Goal: Task Accomplishment & Management: Complete application form

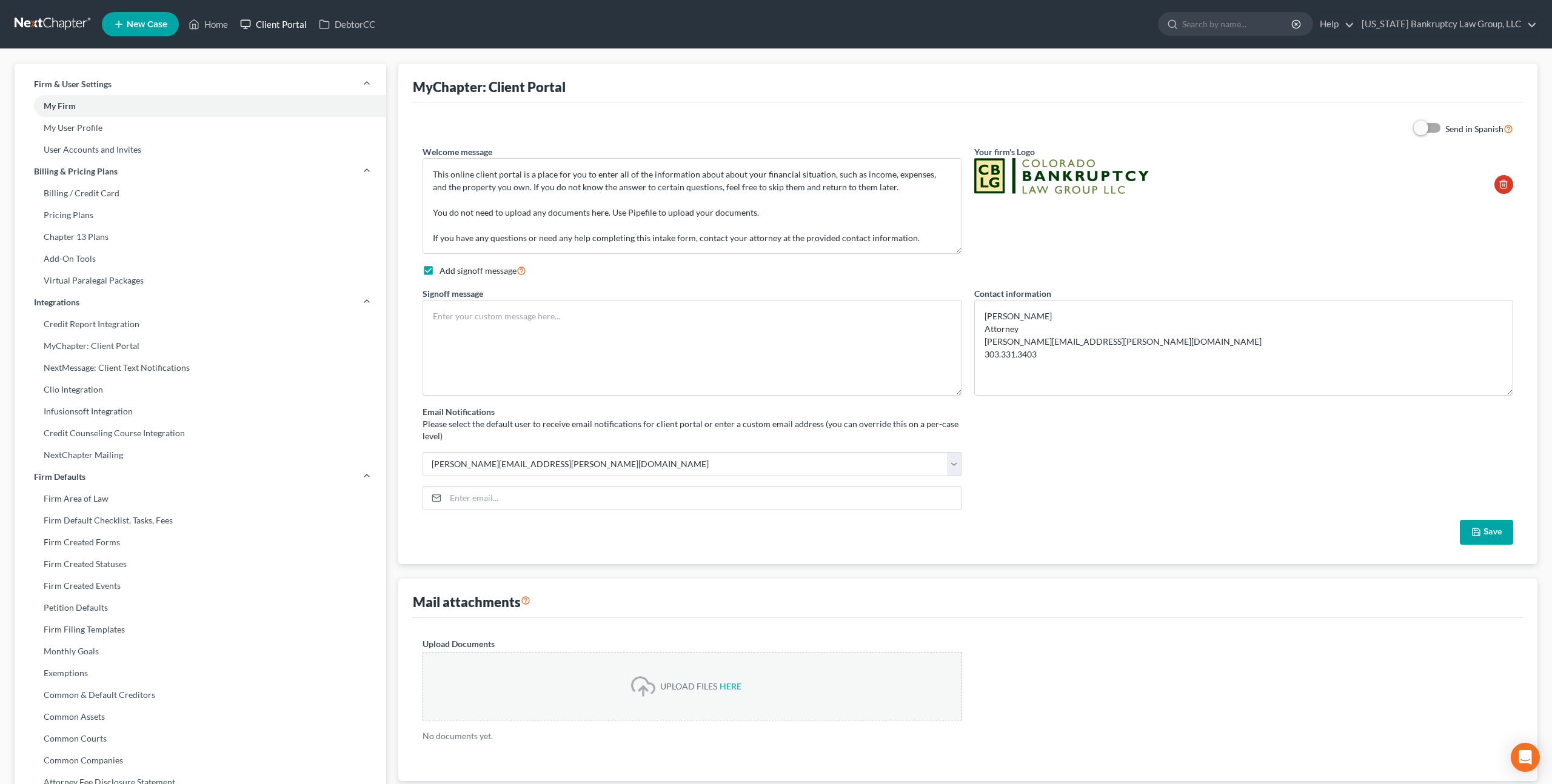
click at [273, 26] on link "Client Portal" at bounding box center [273, 24] width 79 height 22
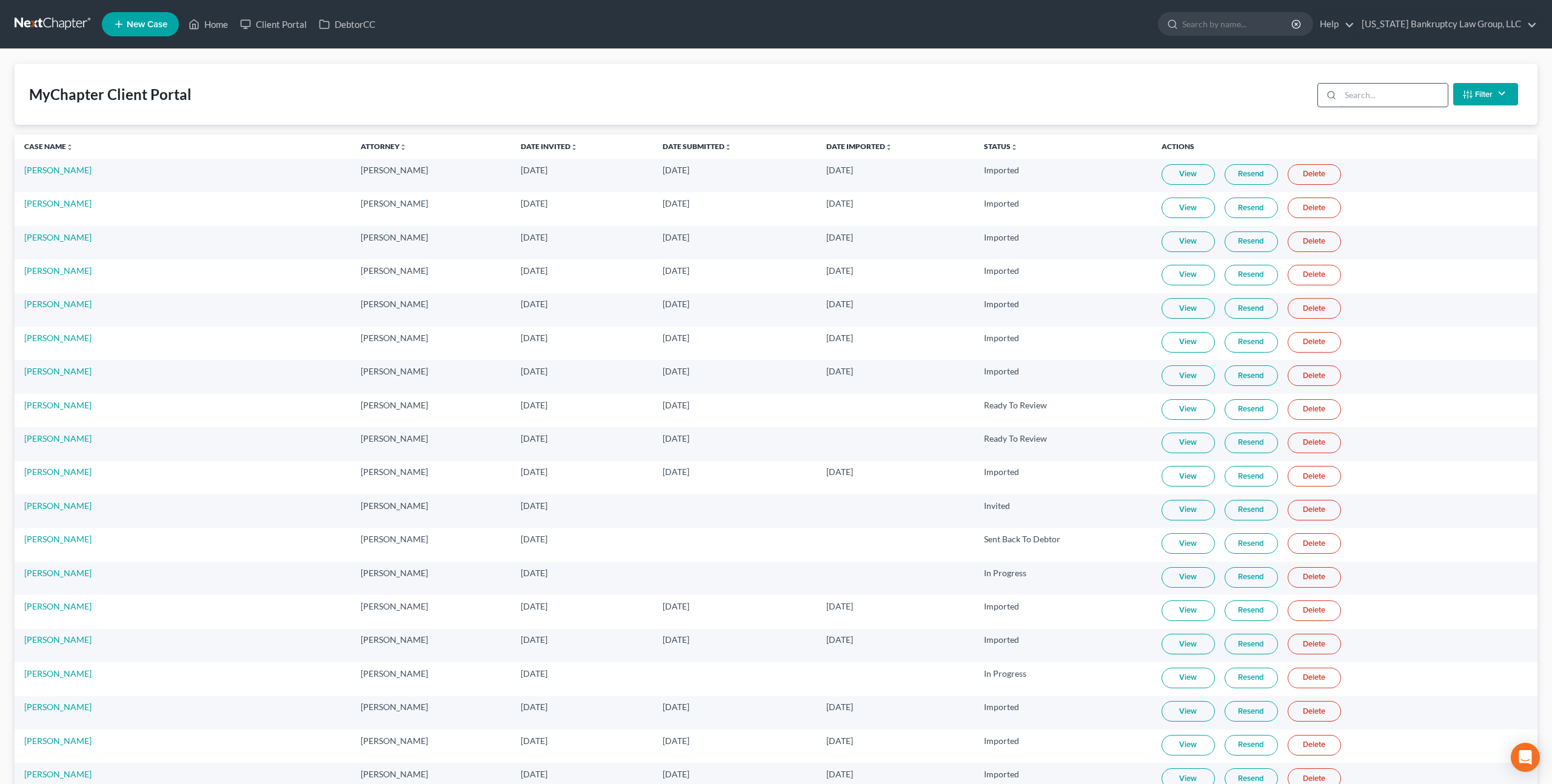
click at [1362, 96] on input "search" at bounding box center [1395, 95] width 107 height 23
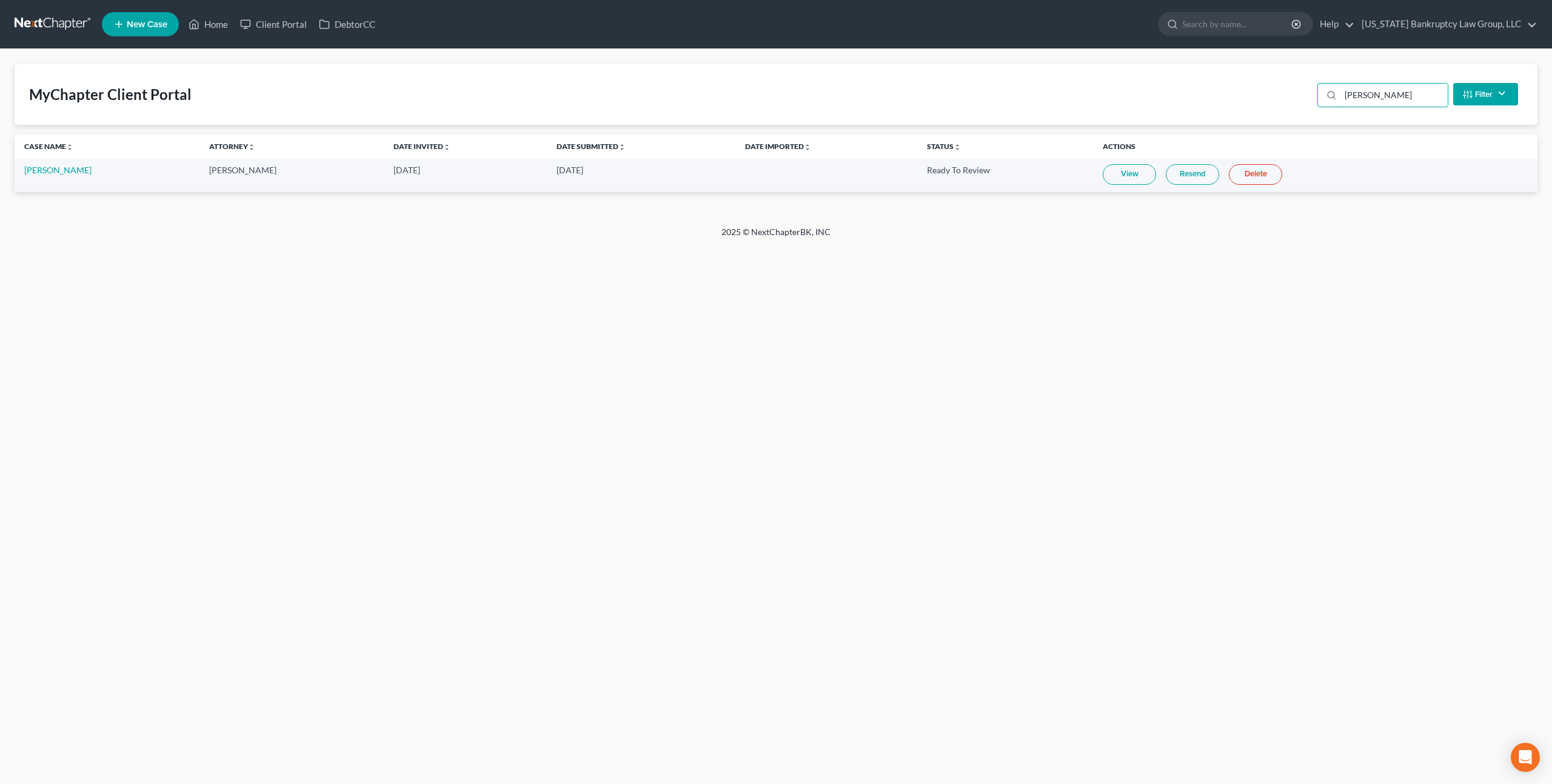
type input "[PERSON_NAME]"
click at [135, 23] on span "New Case" at bounding box center [147, 25] width 40 height 9
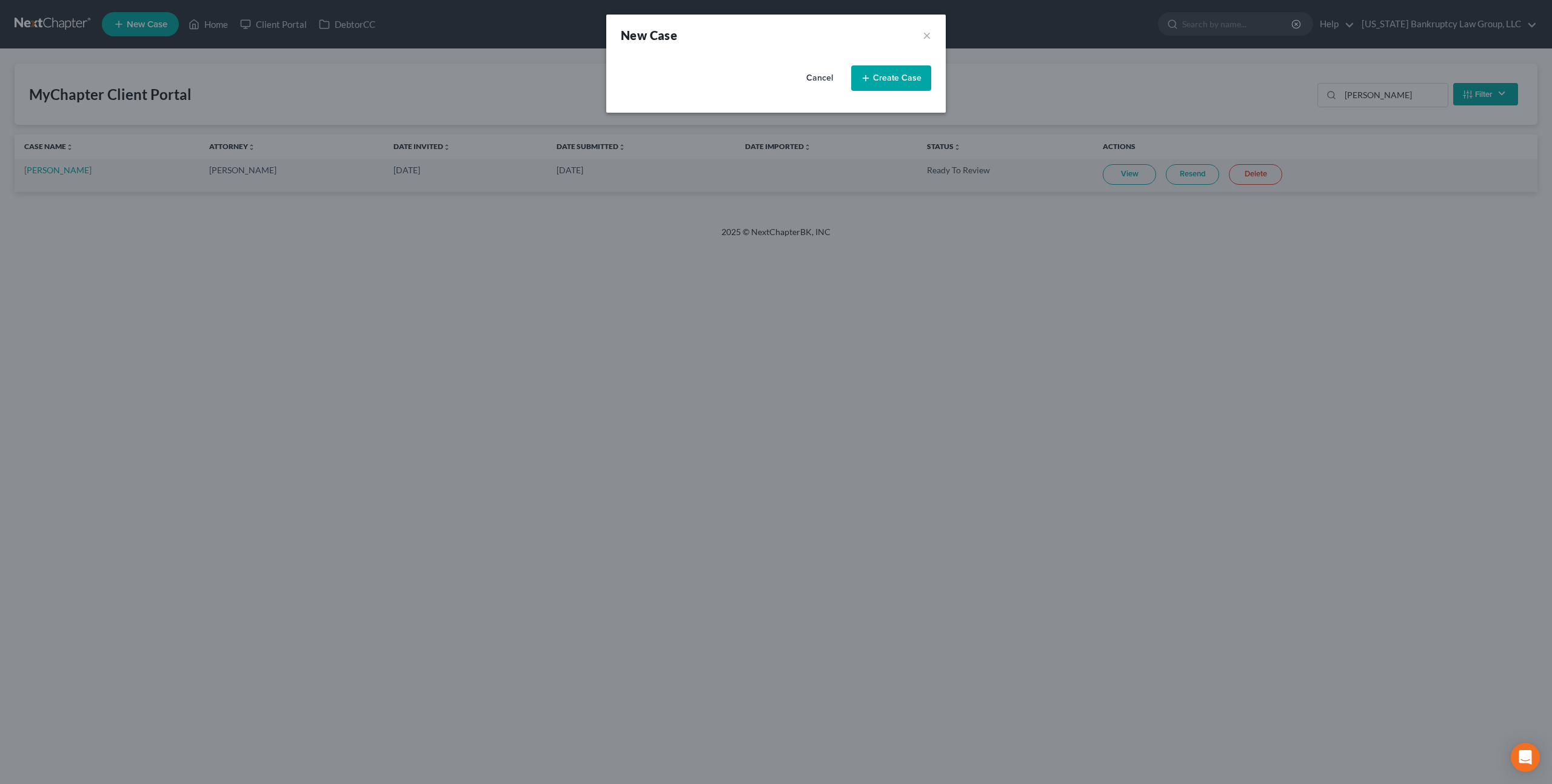
select select "11"
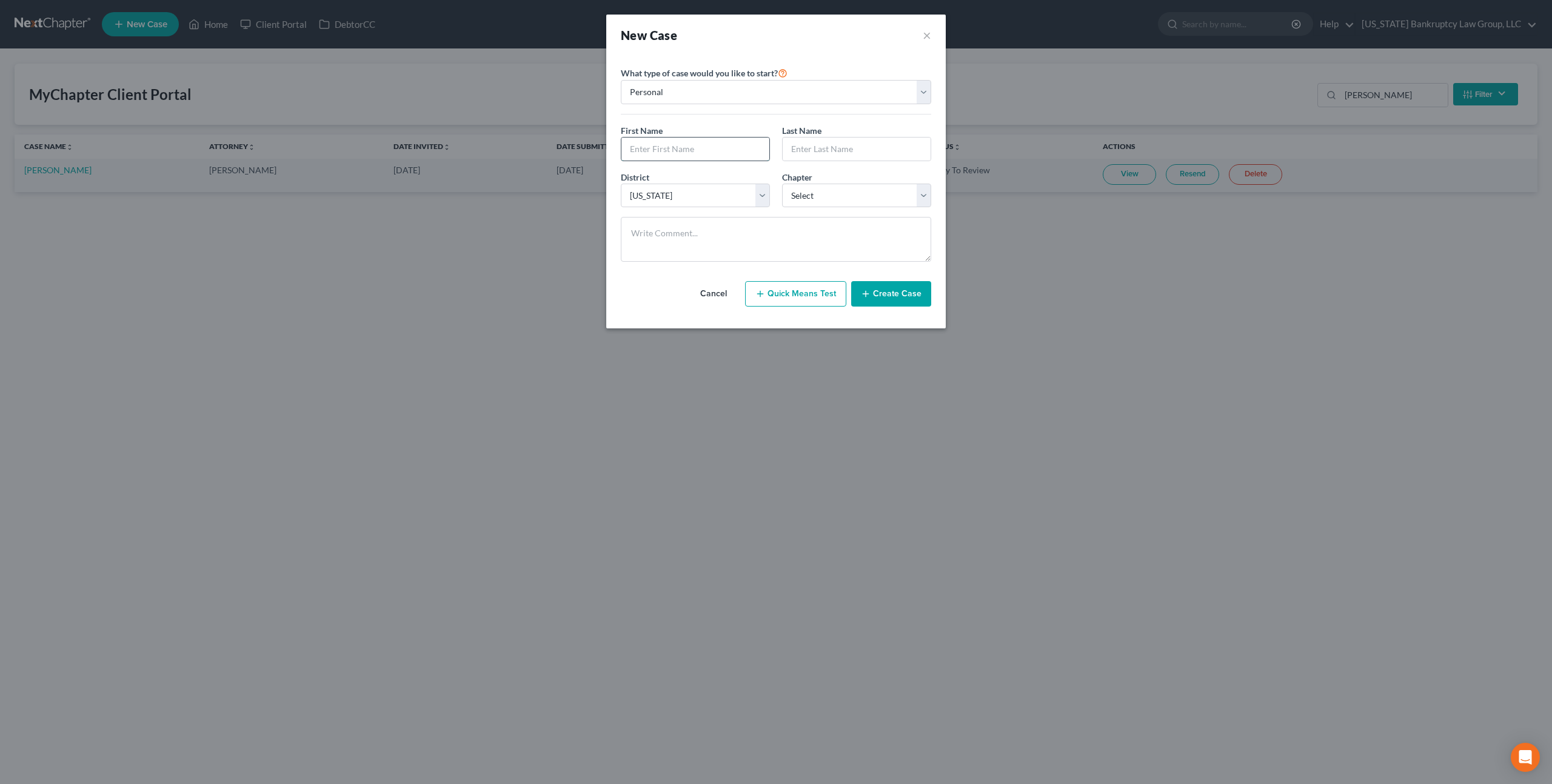
click at [663, 147] on input "text" at bounding box center [696, 149] width 148 height 23
type input "Mario"
type input "[PERSON_NAME]"
click at [814, 200] on select "Select 7 11 12 13" at bounding box center [857, 196] width 149 height 25
select select "0"
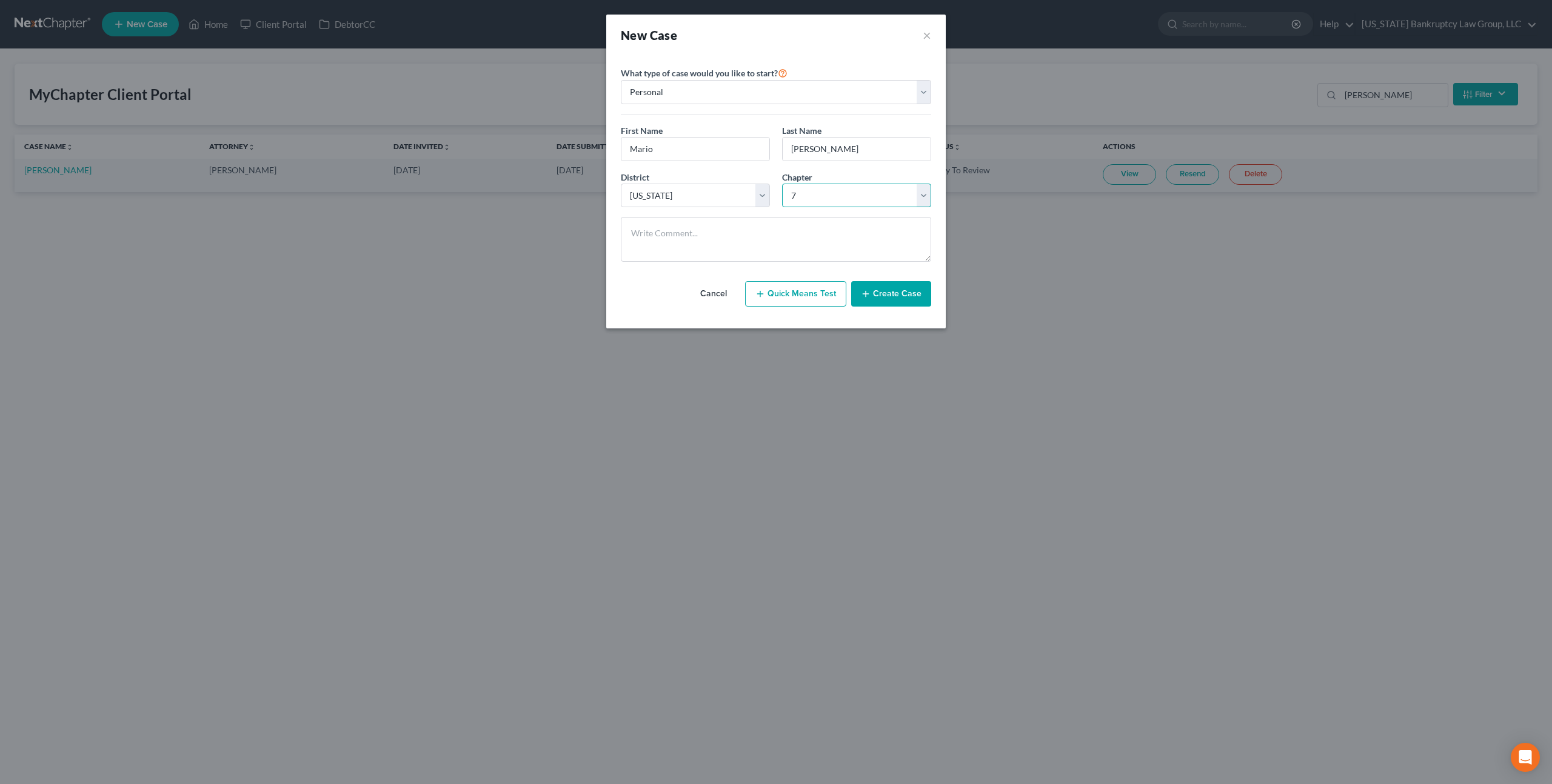
click at [783, 184] on select "Select 7 11 12 13" at bounding box center [857, 196] width 149 height 25
click at [879, 296] on button "Create Case" at bounding box center [891, 294] width 80 height 25
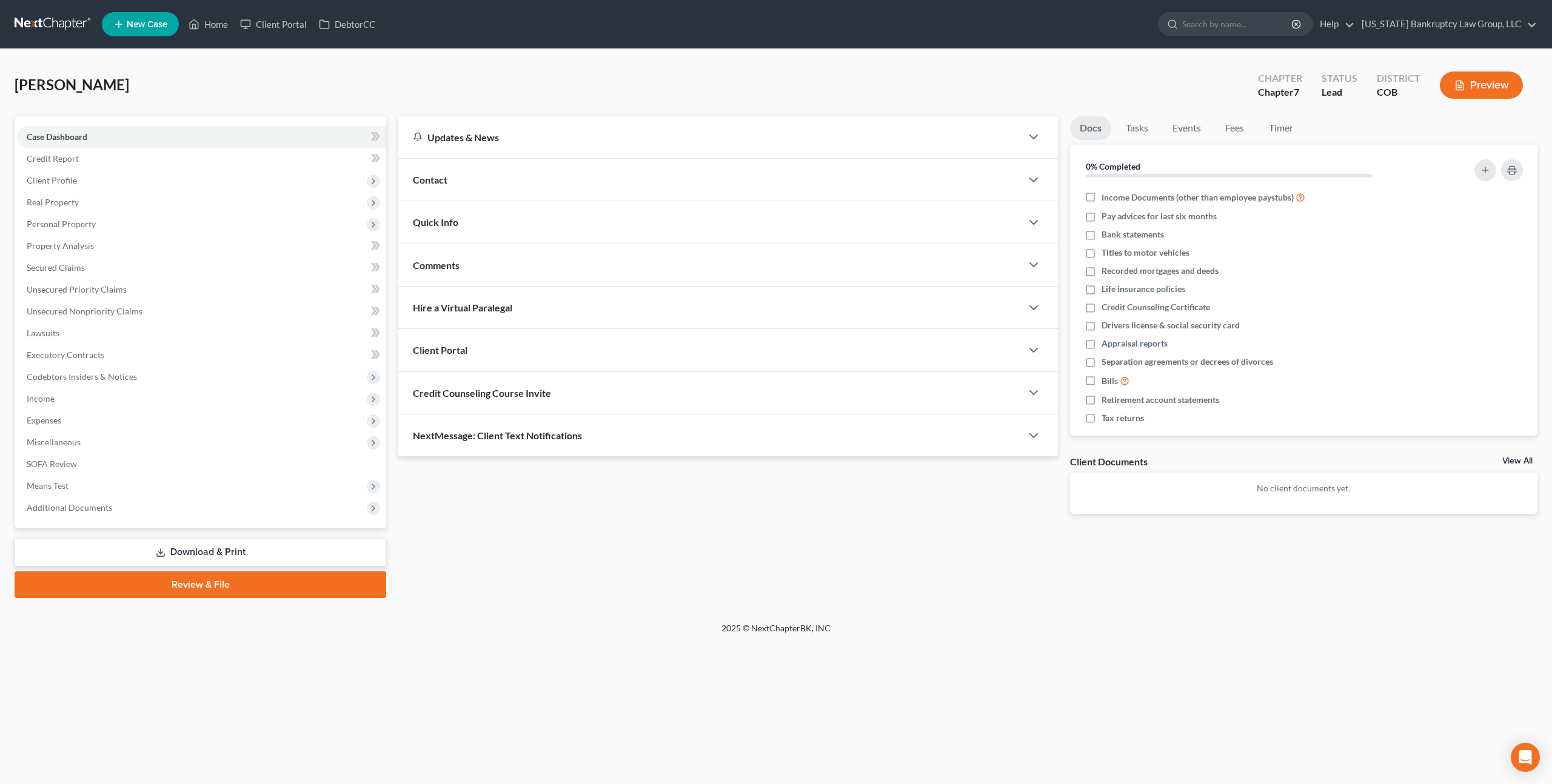
click at [472, 347] on div "Client Portal" at bounding box center [710, 350] width 623 height 42
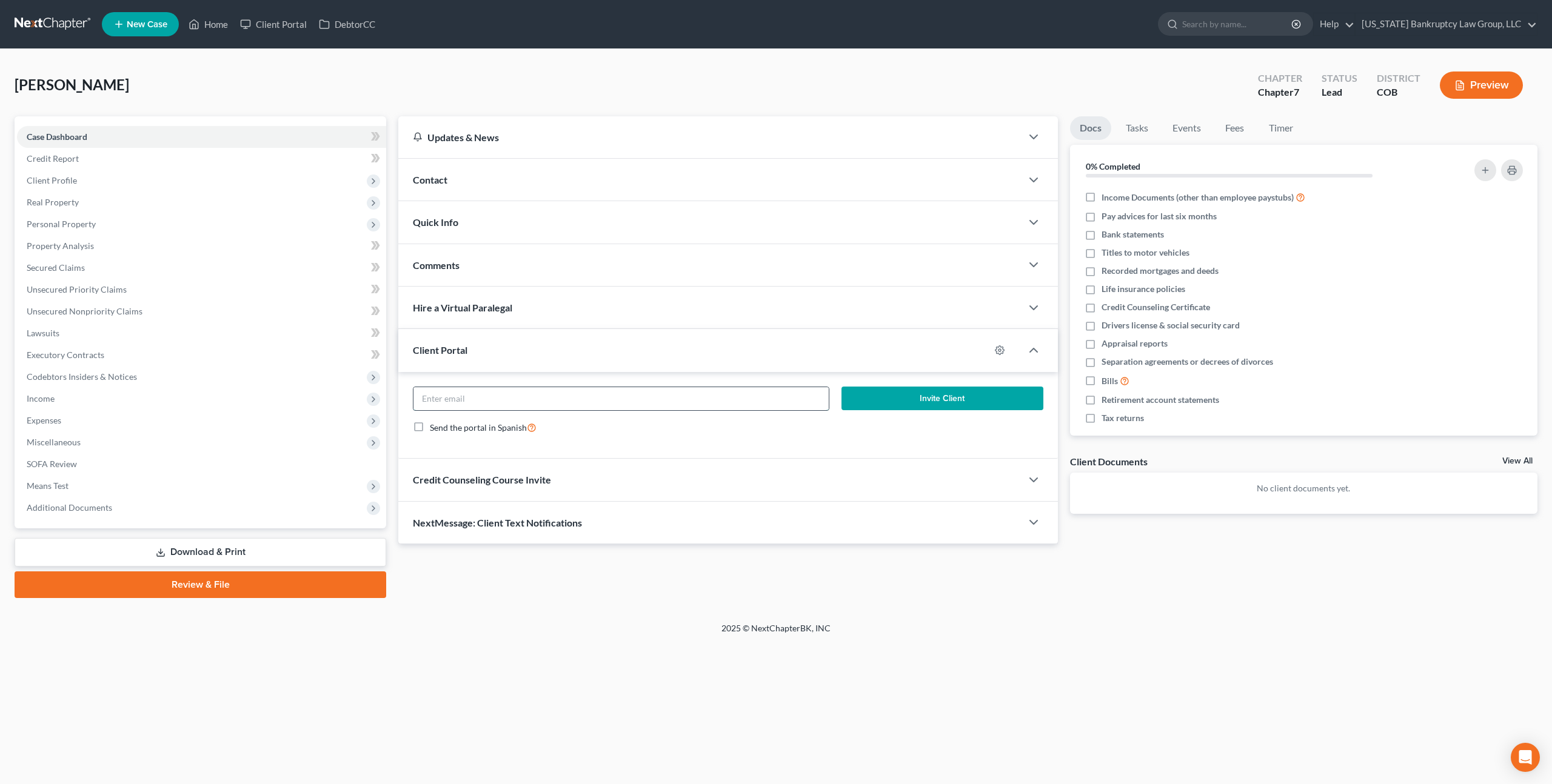
click at [488, 396] on input "email" at bounding box center [621, 399] width 415 height 23
paste input "[EMAIL_ADDRESS][DOMAIN_NAME]"
type input "[EMAIL_ADDRESS][DOMAIN_NAME]"
click at [865, 403] on button "Invite Client" at bounding box center [943, 399] width 202 height 25
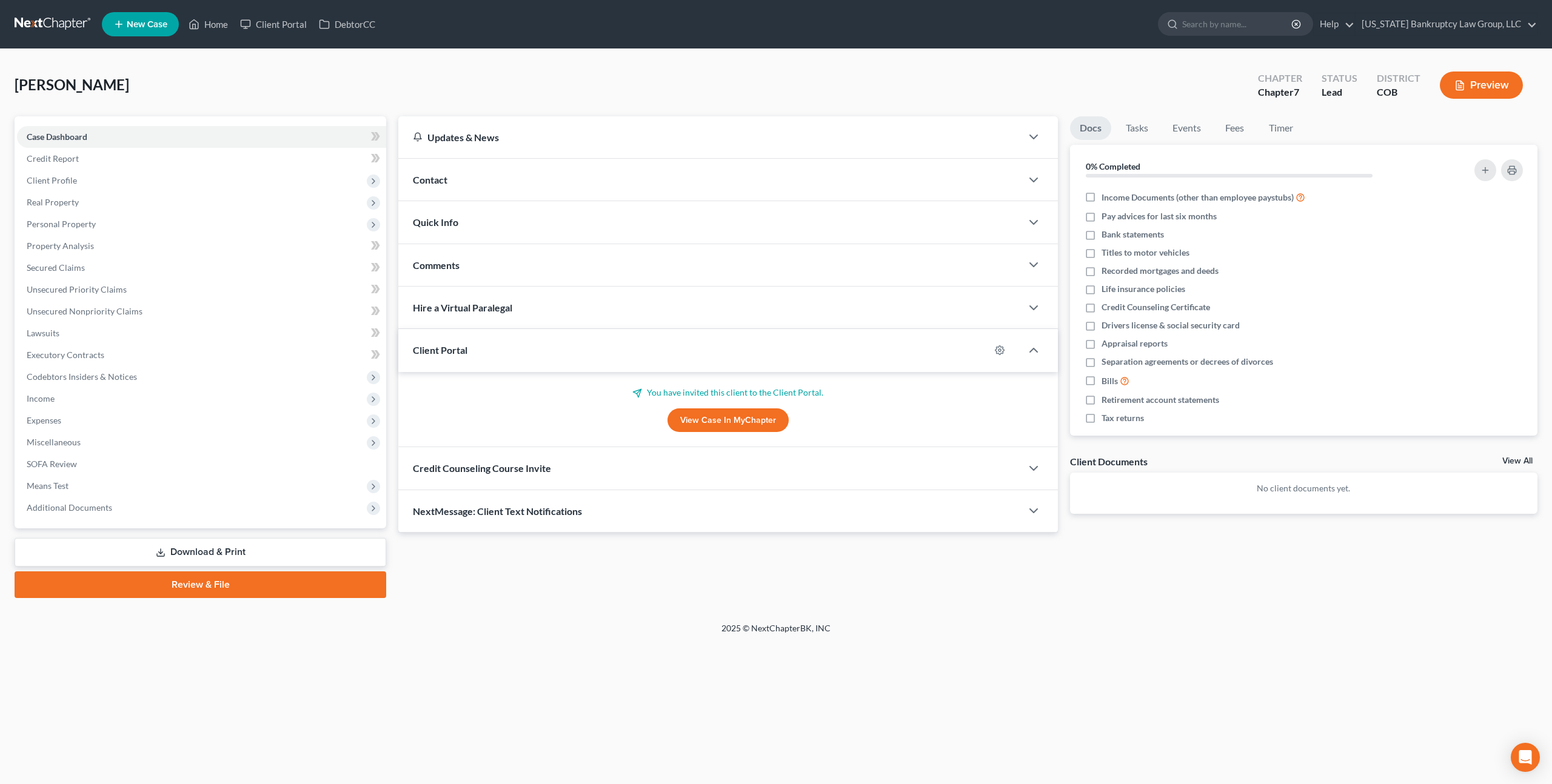
click at [671, 466] on div "Credit Counseling Course Invite" at bounding box center [710, 468] width 623 height 42
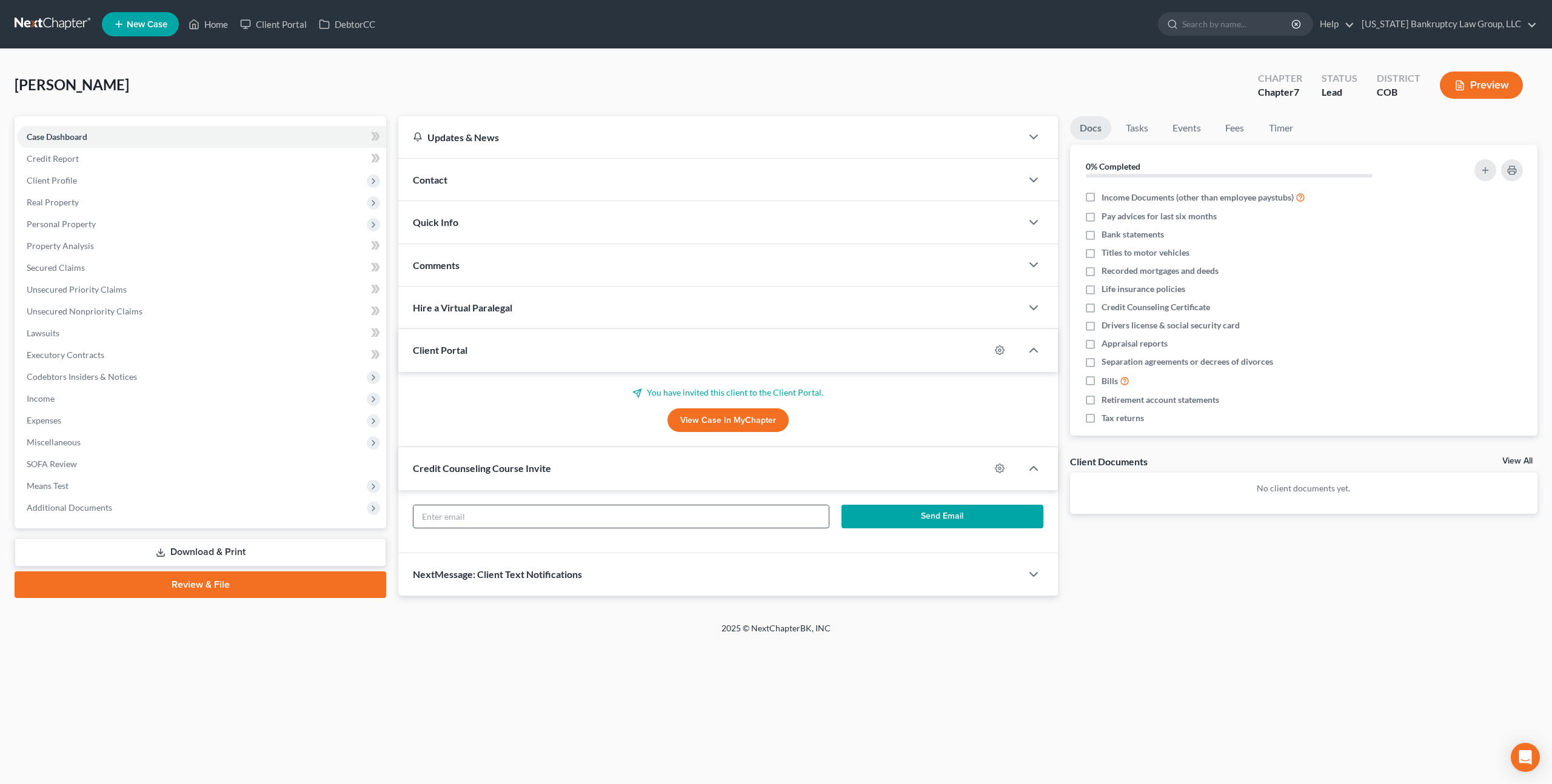
click at [667, 517] on input "text" at bounding box center [621, 517] width 415 height 23
paste input "[EMAIL_ADDRESS][DOMAIN_NAME]"
type input "[EMAIL_ADDRESS][DOMAIN_NAME]"
click at [893, 514] on button "Send Email" at bounding box center [943, 517] width 202 height 25
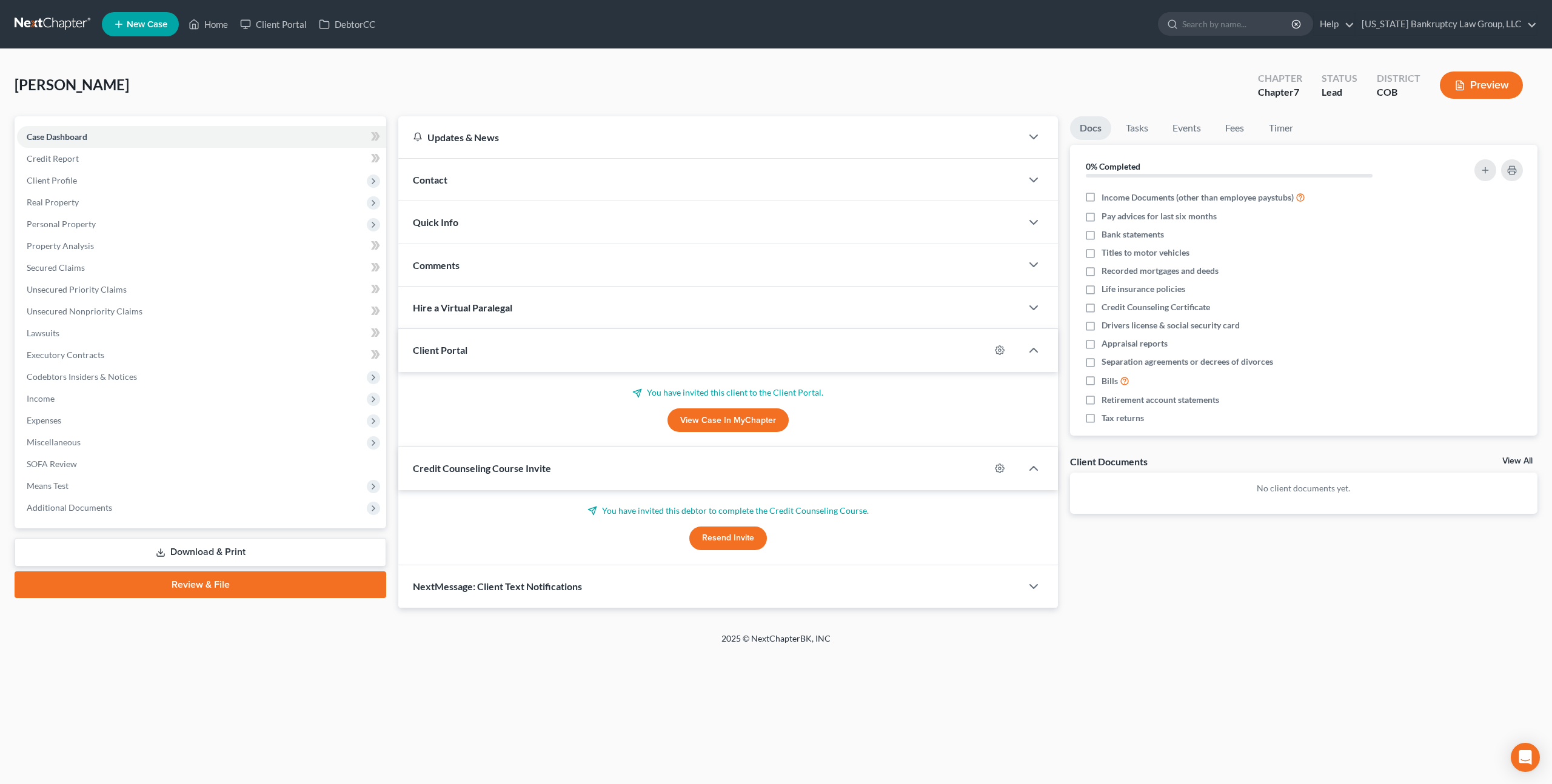
click at [54, 27] on link at bounding box center [54, 24] width 77 height 22
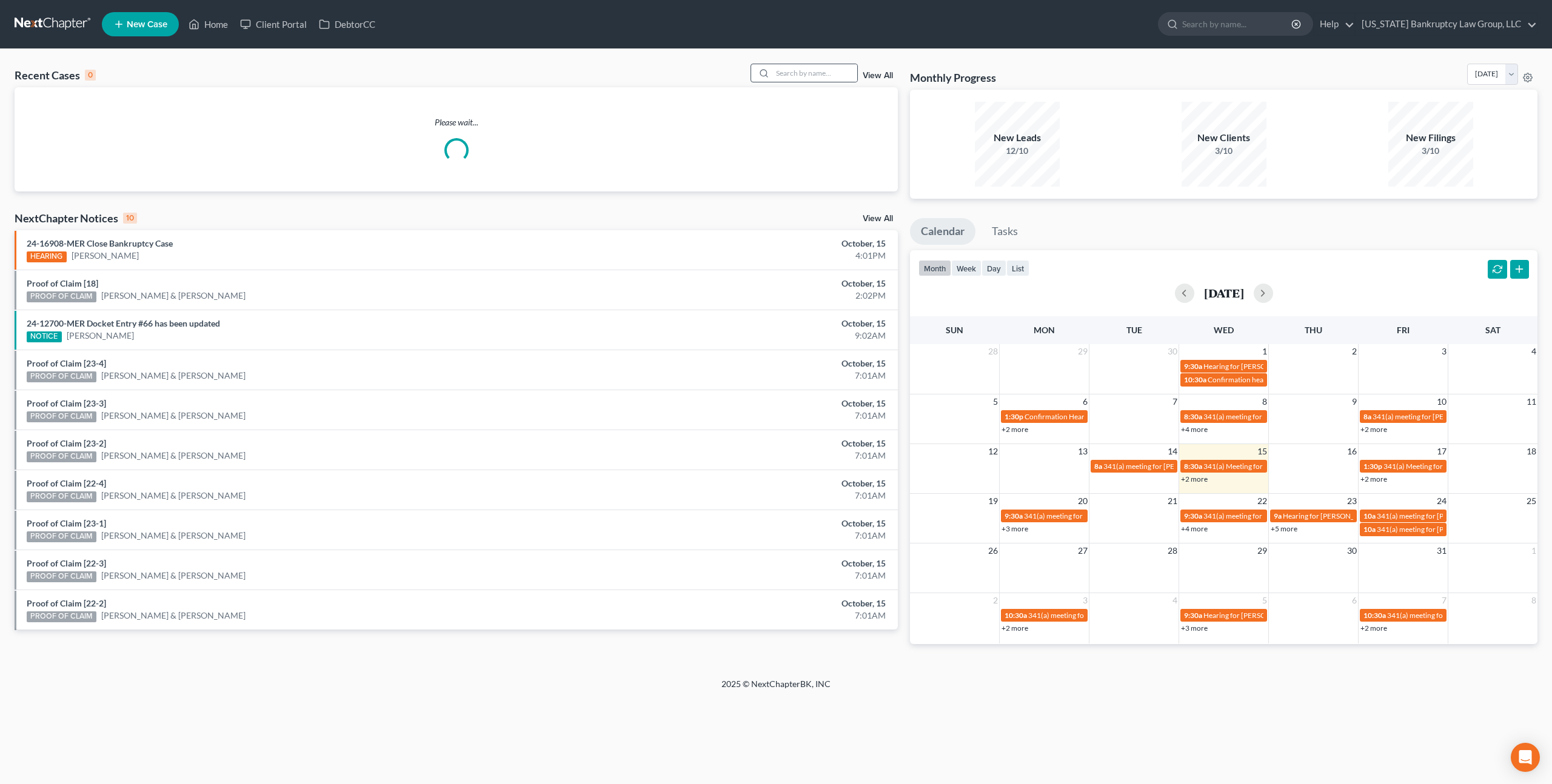
click at [773, 75] on div at bounding box center [761, 73] width 22 height 18
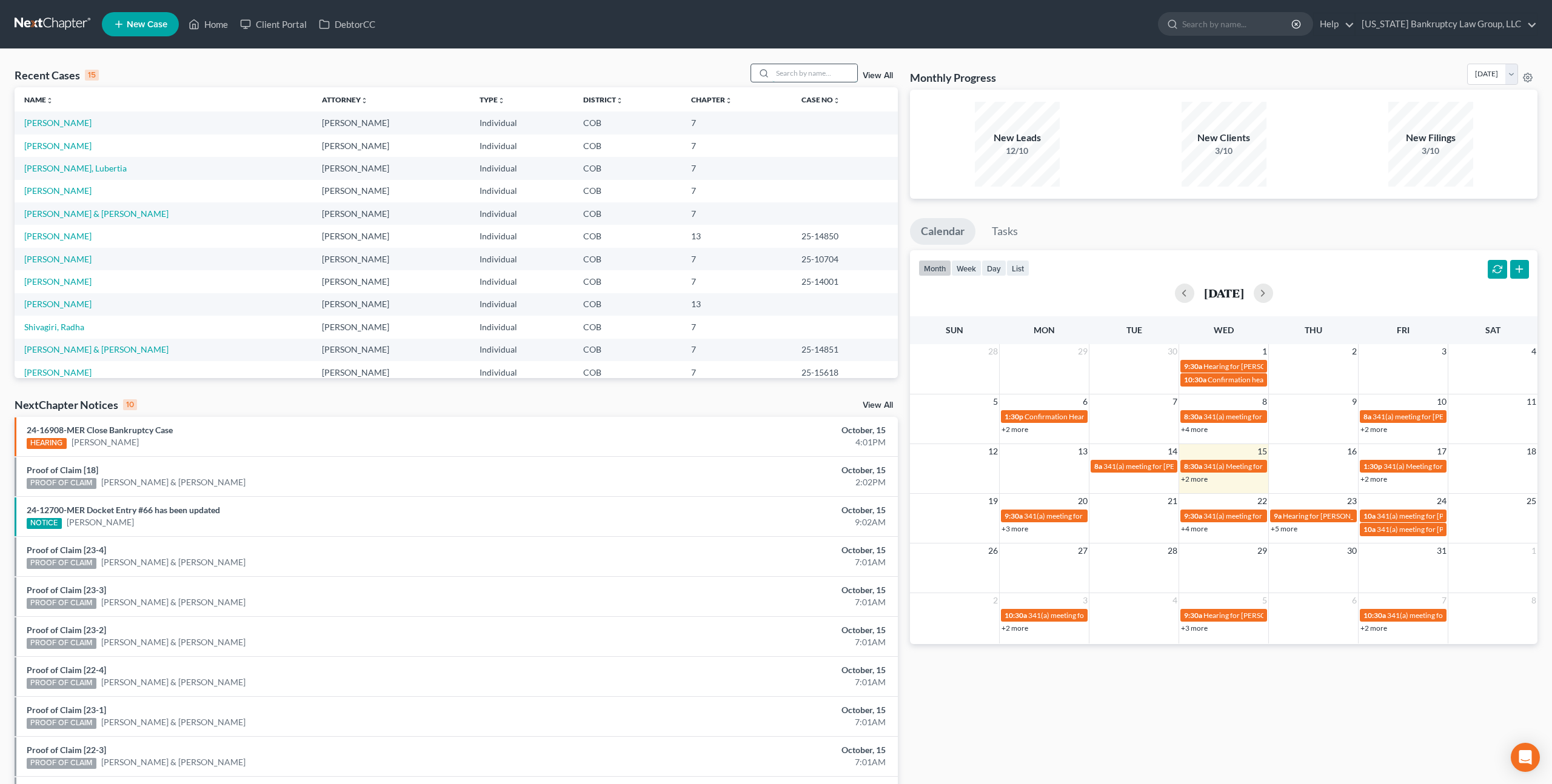
click at [788, 75] on input "search" at bounding box center [815, 73] width 85 height 18
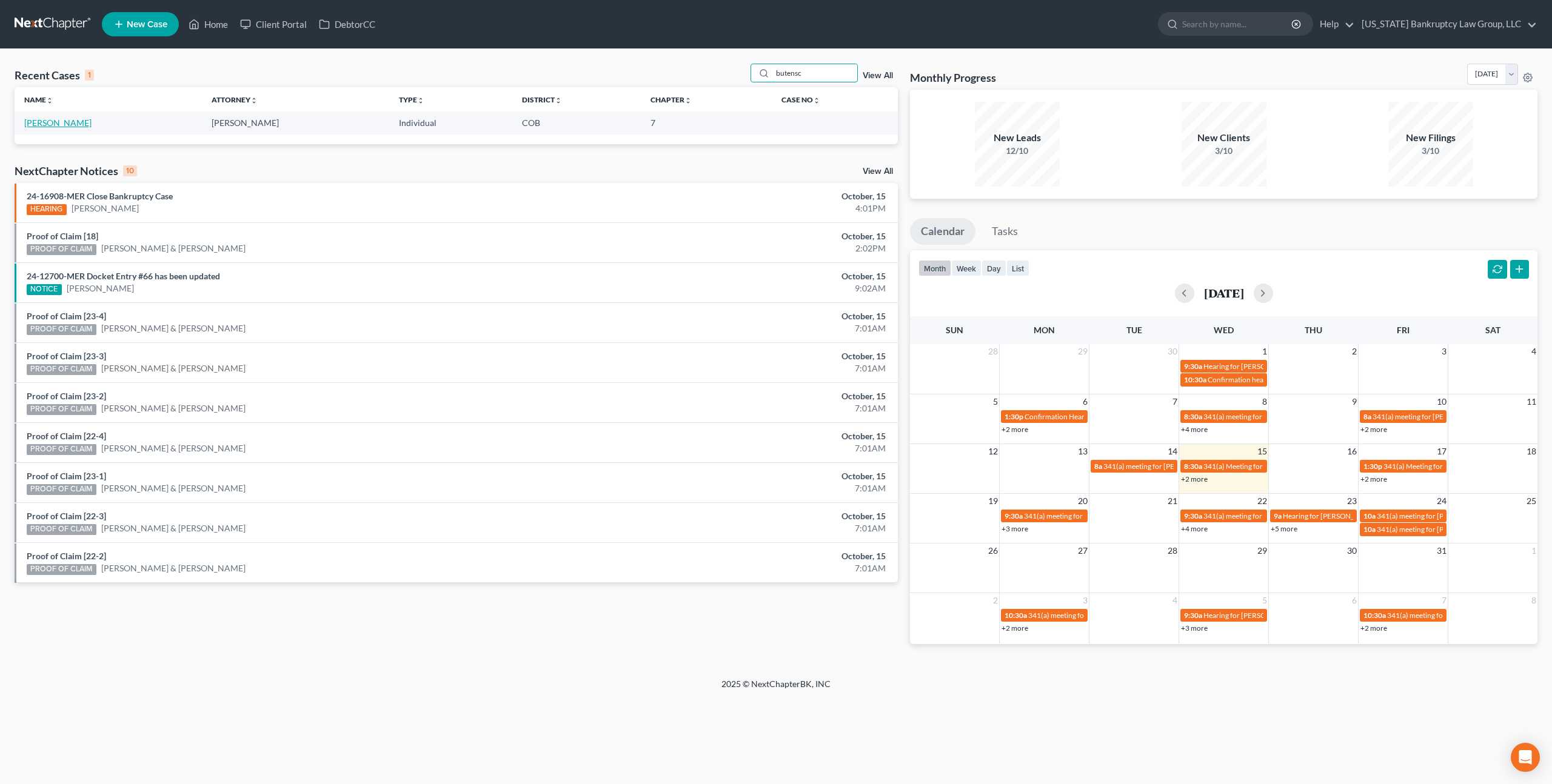
type input "butensc"
click at [89, 120] on link "Butenschoen, Leslie" at bounding box center [58, 123] width 68 height 11
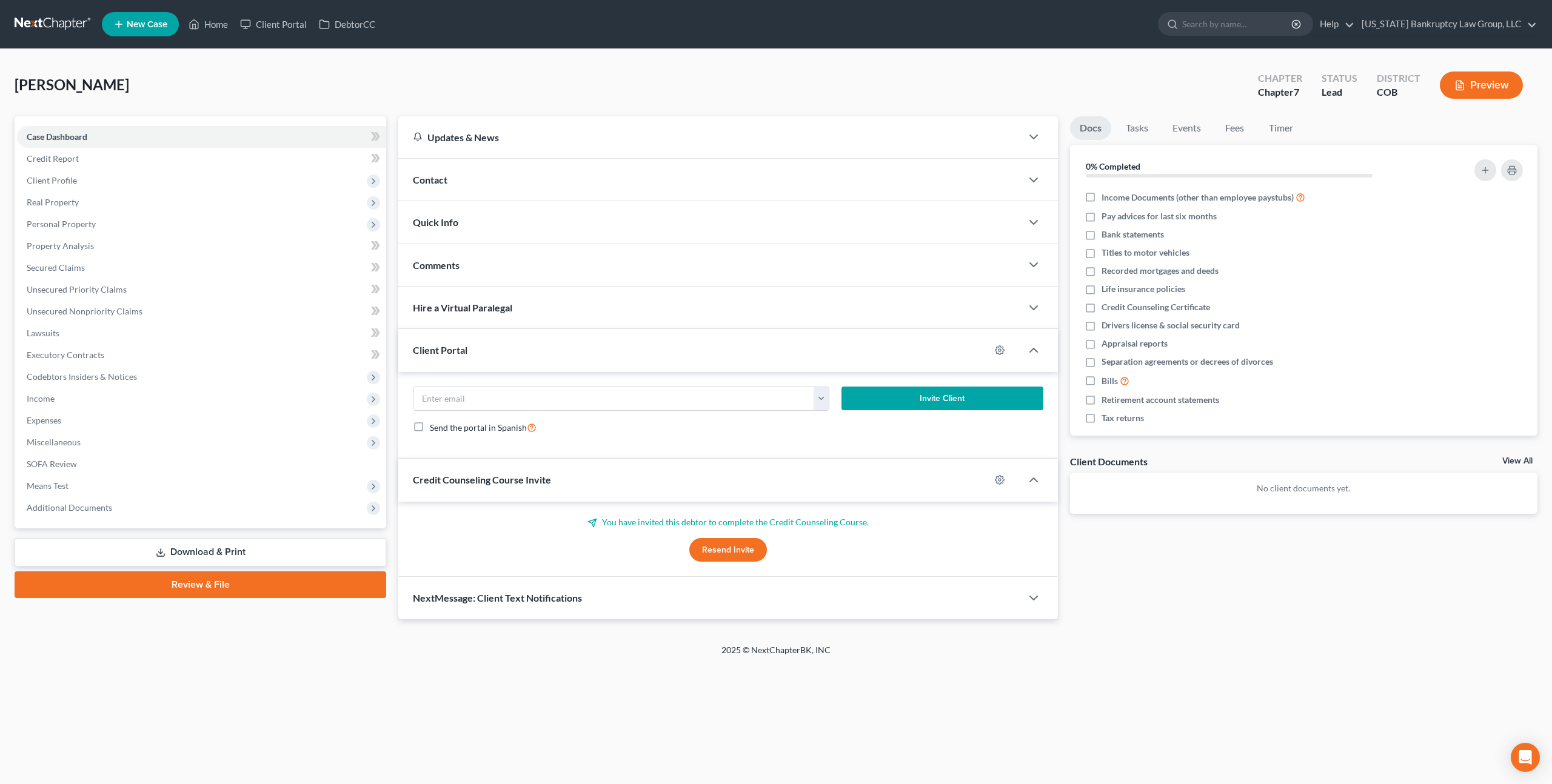
click at [718, 540] on button "Resend Invite" at bounding box center [728, 550] width 77 height 25
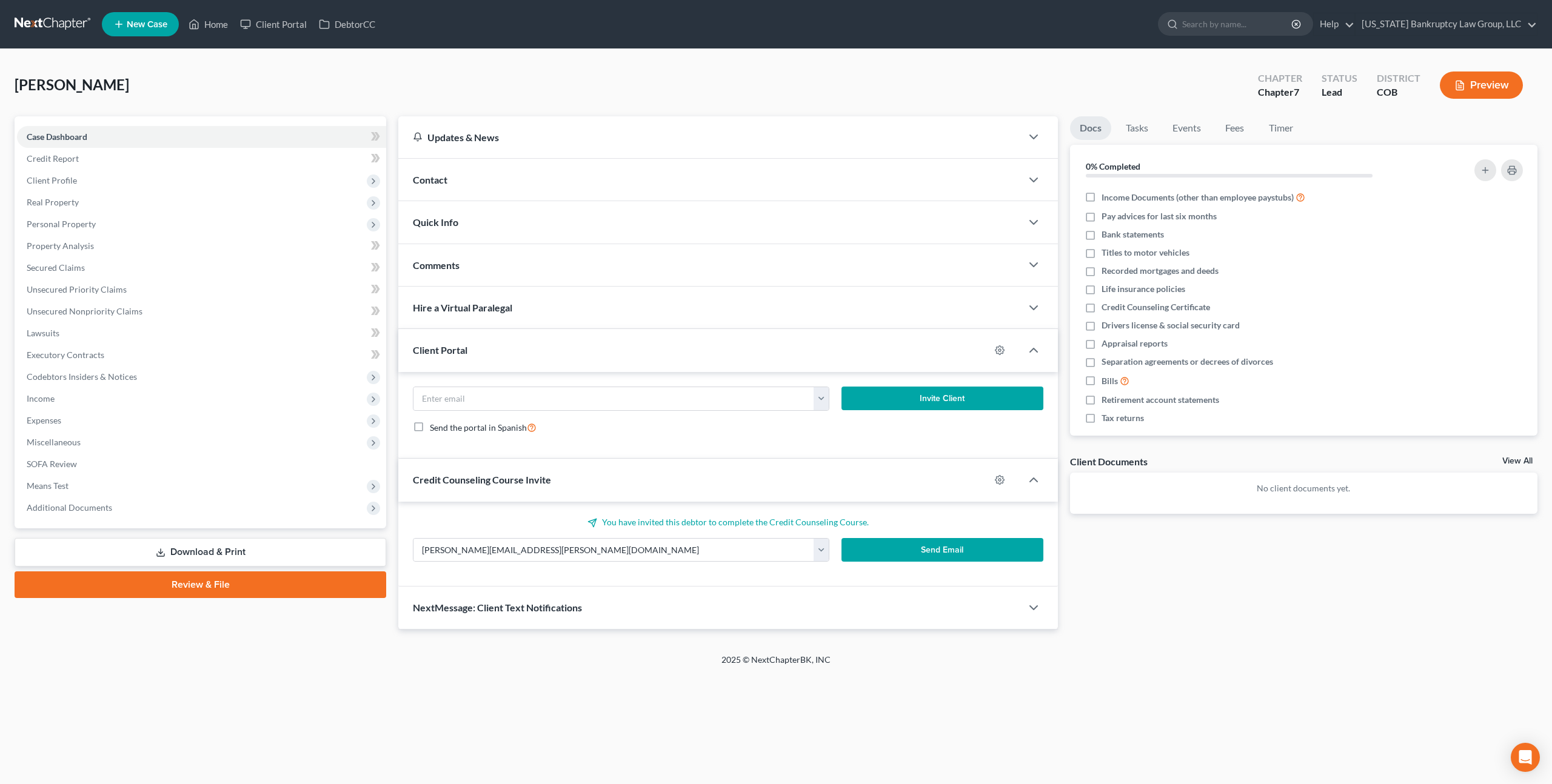
click at [891, 541] on button "Send Email" at bounding box center [943, 550] width 202 height 25
